Goal: Task Accomplishment & Management: Complete application form

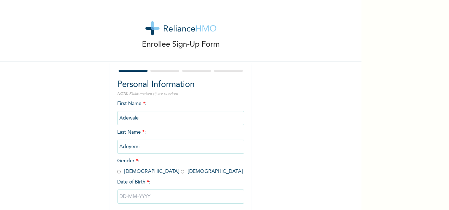
scroll to position [40, 0]
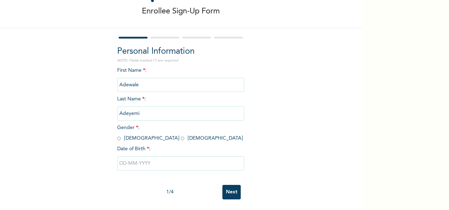
click at [117, 135] on input "radio" at bounding box center [119, 138] width 4 height 7
radio input "true"
click at [140, 158] on input "text" at bounding box center [180, 163] width 127 height 14
select select "8"
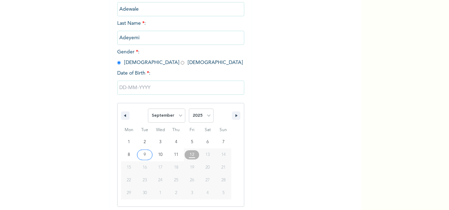
scroll to position [112, 0]
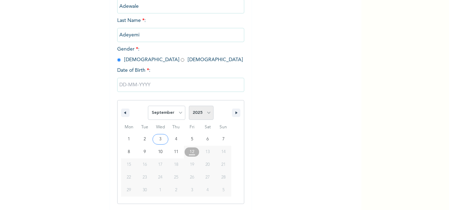
click at [206, 112] on select "2025 2024 2023 2022 2021 2020 2019 2018 2017 2016 2015 2014 2013 2012 2011 2010…" at bounding box center [201, 113] width 25 height 14
select select "1988"
click at [189, 106] on select "2025 2024 2023 2022 2021 2020 2019 2018 2017 2016 2015 2014 2013 2012 2011 2010…" at bounding box center [201, 113] width 25 height 14
type input "[DATE]"
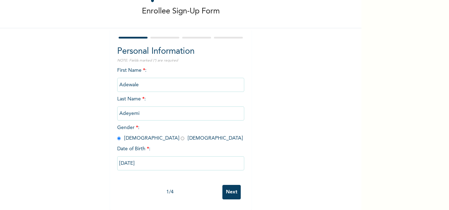
scroll to position [40, 0]
click at [230, 187] on input "Next" at bounding box center [232, 192] width 18 height 14
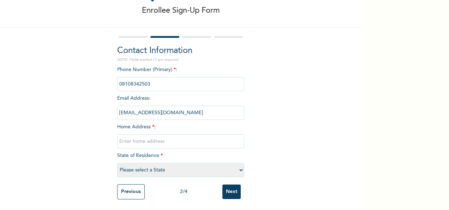
click at [156, 136] on input "text" at bounding box center [180, 141] width 127 height 14
type input "[STREET_ADDRESS][PERSON_NAME]"
click at [153, 164] on select "Please select a State [PERSON_NAME] (FCT) [PERSON_NAME] Ibom [GEOGRAPHIC_DATA] …" at bounding box center [180, 170] width 127 height 14
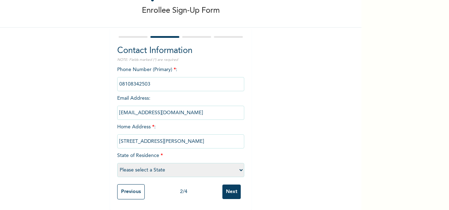
select select "15"
click at [117, 163] on select "Please select a State [PERSON_NAME] (FCT) [PERSON_NAME] Ibom [GEOGRAPHIC_DATA] …" at bounding box center [180, 170] width 127 height 14
click at [232, 187] on input "Next" at bounding box center [232, 191] width 18 height 14
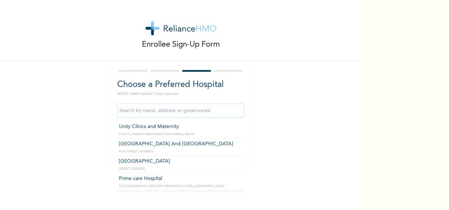
click at [201, 109] on input "text" at bounding box center [180, 111] width 127 height 14
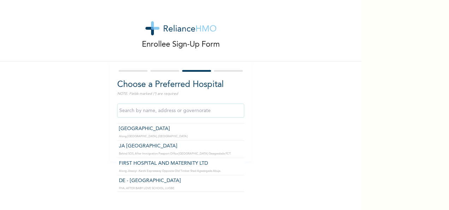
scroll to position [297, 0]
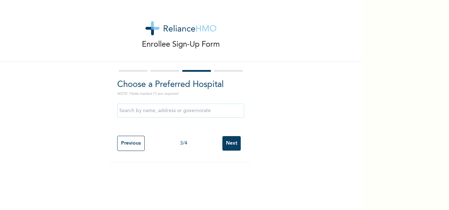
click at [145, 111] on input "text" at bounding box center [180, 111] width 127 height 14
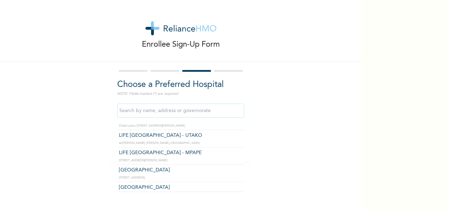
scroll to position [424, 0]
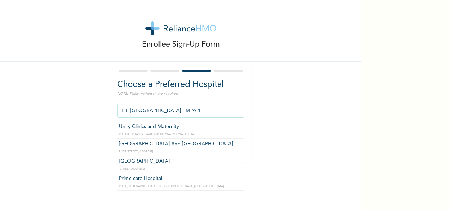
drag, startPoint x: 182, startPoint y: 131, endPoint x: 147, endPoint y: 113, distance: 40.0
click at [147, 113] on input "LIFE [GEOGRAPHIC_DATA] - MPAPE" at bounding box center [180, 111] width 127 height 14
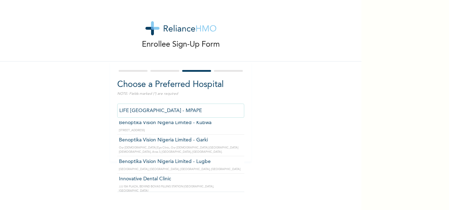
scroll to position [2120, 0]
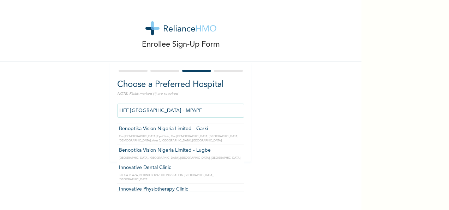
click at [210, 107] on input "LIFE [GEOGRAPHIC_DATA] - MPAPE" at bounding box center [180, 111] width 127 height 14
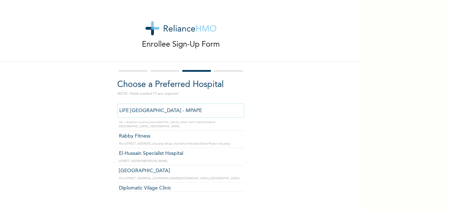
scroll to position [1290, 0]
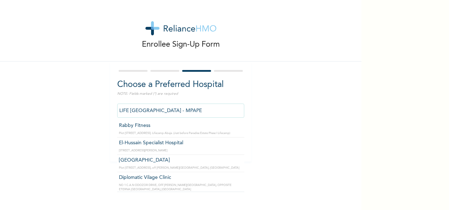
type input "Diplomatic Vilage Clinic"
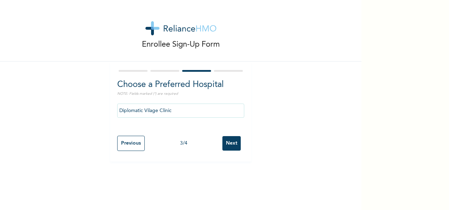
click at [237, 148] on input "Next" at bounding box center [232, 143] width 18 height 14
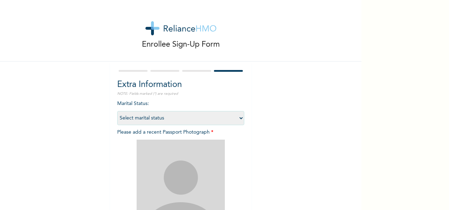
click at [223, 115] on select "Select marital status [DEMOGRAPHIC_DATA] Married [DEMOGRAPHIC_DATA] Widow/[DEMO…" at bounding box center [180, 118] width 127 height 14
select select "2"
click at [117, 111] on select "Select marital status [DEMOGRAPHIC_DATA] Married [DEMOGRAPHIC_DATA] Widow/[DEMO…" at bounding box center [180, 118] width 127 height 14
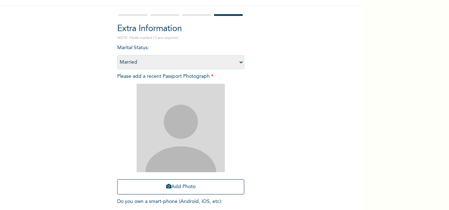
scroll to position [71, 0]
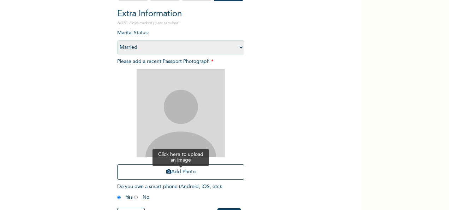
click at [173, 169] on button "Add Photo" at bounding box center [180, 171] width 127 height 15
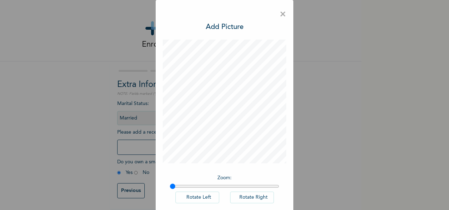
scroll to position [36, 0]
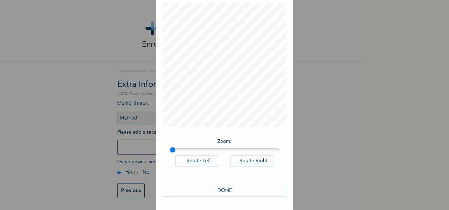
click at [223, 189] on button "DONE" at bounding box center [225, 191] width 124 height 12
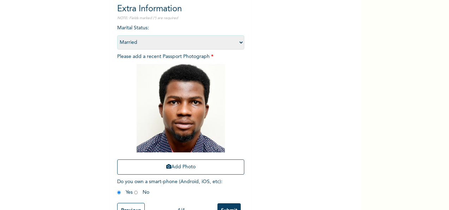
scroll to position [100, 0]
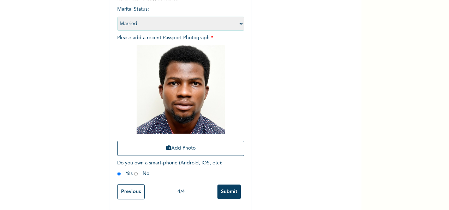
click at [225, 184] on input "Submit" at bounding box center [229, 191] width 23 height 14
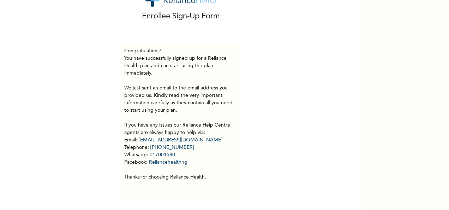
scroll to position [0, 0]
